Goal: Transaction & Acquisition: Book appointment/travel/reservation

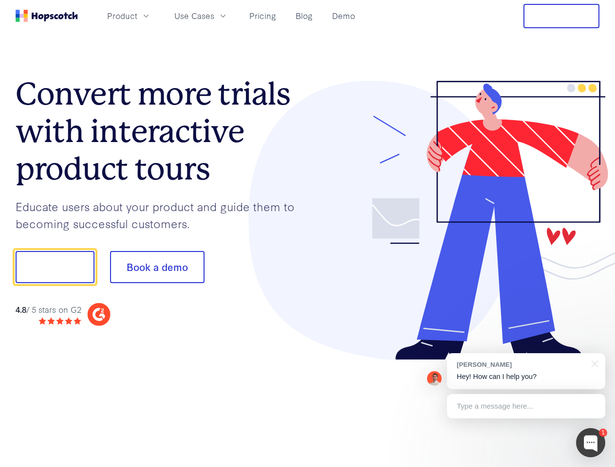
click at [308, 234] on div at bounding box center [454, 221] width 292 height 280
click at [137, 16] on span "Product" at bounding box center [122, 16] width 30 height 12
click at [214, 16] on span "Use Cases" at bounding box center [194, 16] width 40 height 12
click at [561, 16] on button "Free Trial" at bounding box center [561, 16] width 76 height 24
click at [55, 267] on button "Show me!" at bounding box center [55, 267] width 79 height 32
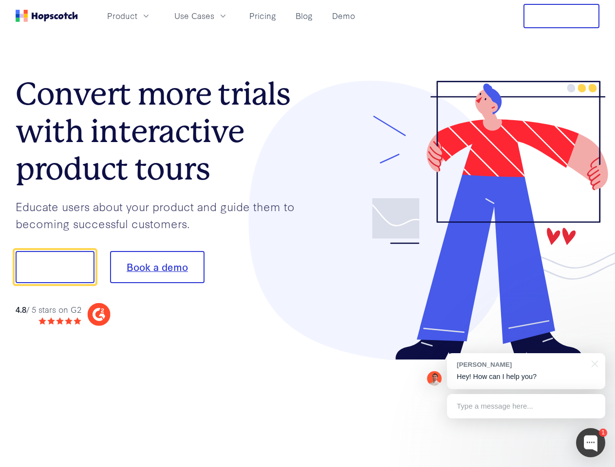
click at [157, 267] on button "Book a demo" at bounding box center [157, 267] width 94 height 32
click at [591, 443] on div at bounding box center [590, 443] width 29 height 29
click at [526, 372] on div "[PERSON_NAME] Hey! How can I help you?" at bounding box center [526, 372] width 158 height 36
click at [593, 363] on div at bounding box center [514, 266] width 183 height 325
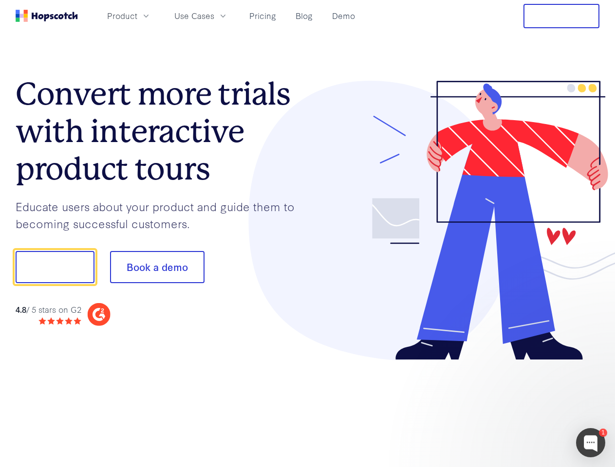
click at [526, 407] on div at bounding box center [514, 266] width 183 height 325
